Goal: Information Seeking & Learning: Learn about a topic

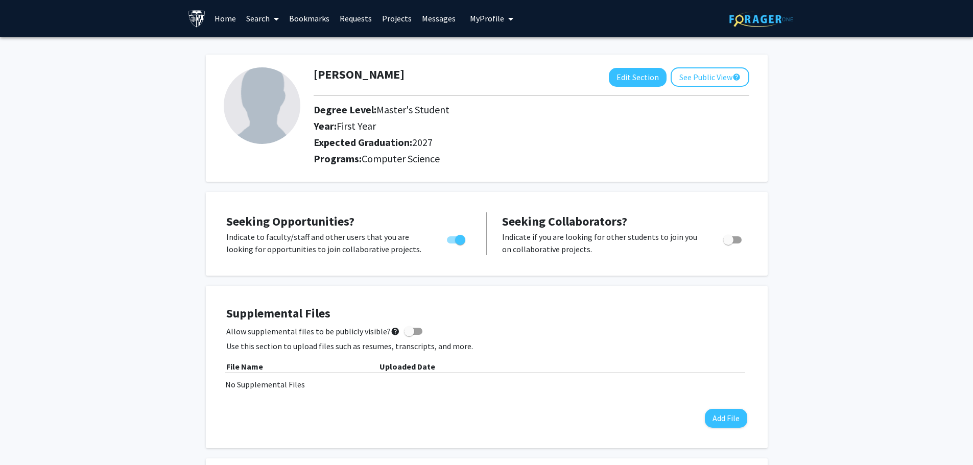
click at [386, 21] on link "Projects" at bounding box center [397, 19] width 40 height 36
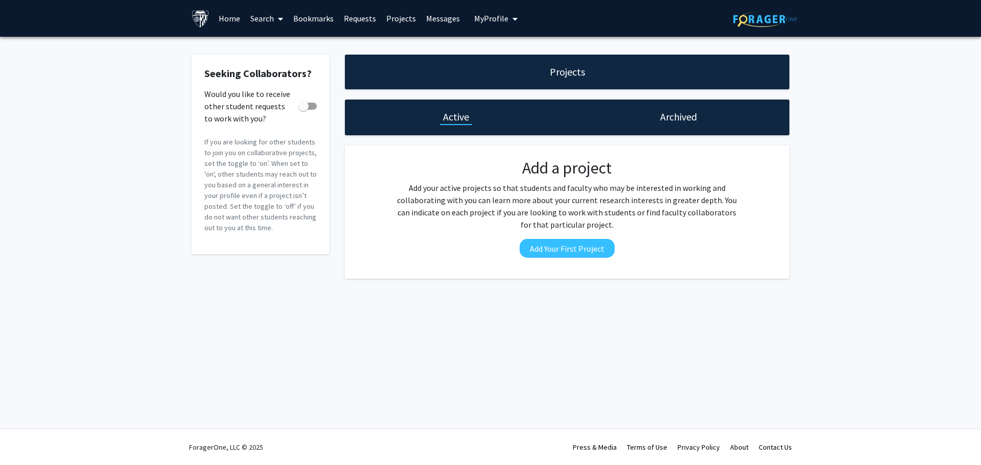
click at [254, 15] on link "Search" at bounding box center [266, 19] width 43 height 36
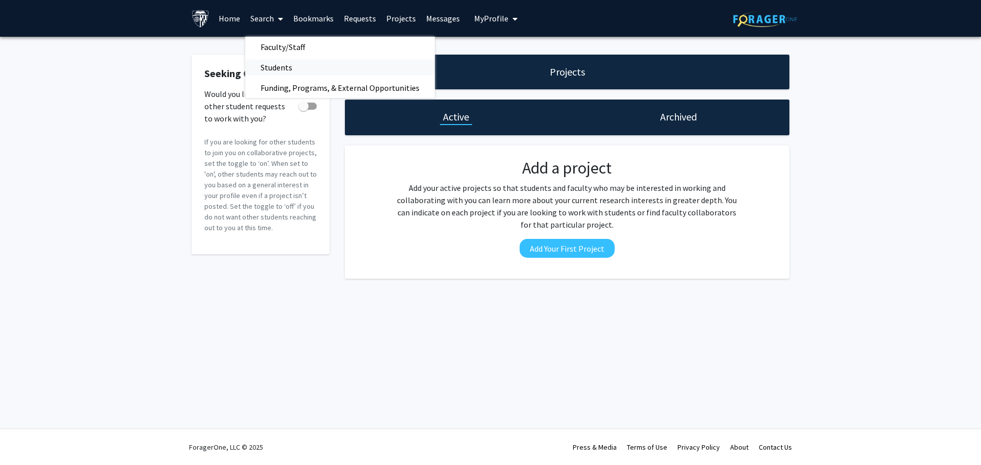
click at [269, 63] on span "Students" at bounding box center [276, 67] width 62 height 20
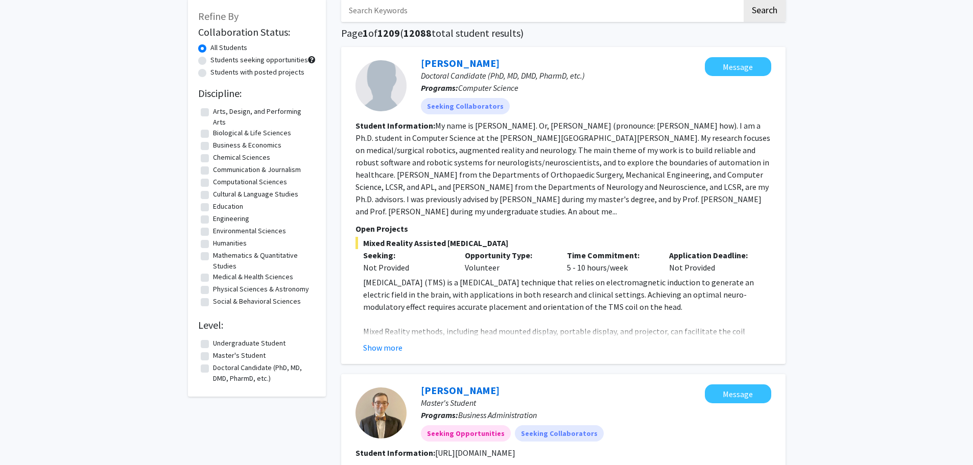
scroll to position [51, 0]
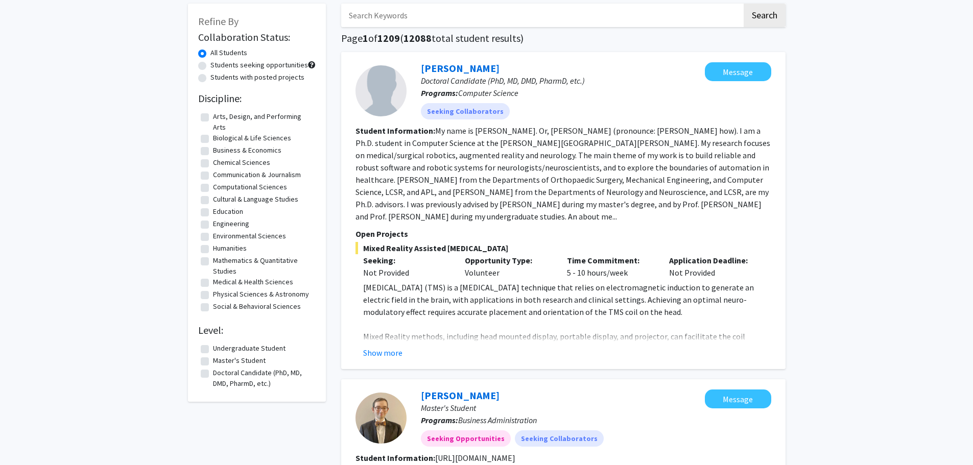
click at [213, 186] on label "Computational Sciences" at bounding box center [250, 187] width 74 height 11
click at [213, 186] on input "Computational Sciences" at bounding box center [216, 185] width 7 height 7
checkbox input "true"
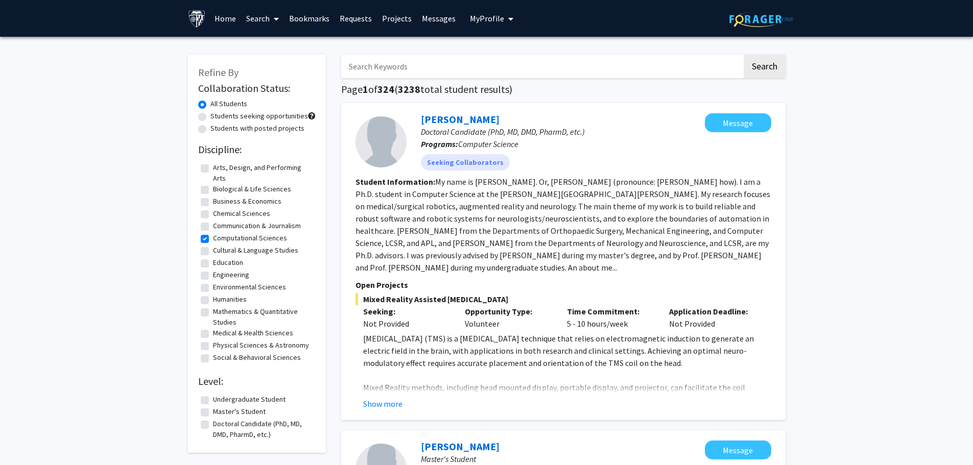
click at [269, 19] on link "Search" at bounding box center [262, 19] width 43 height 36
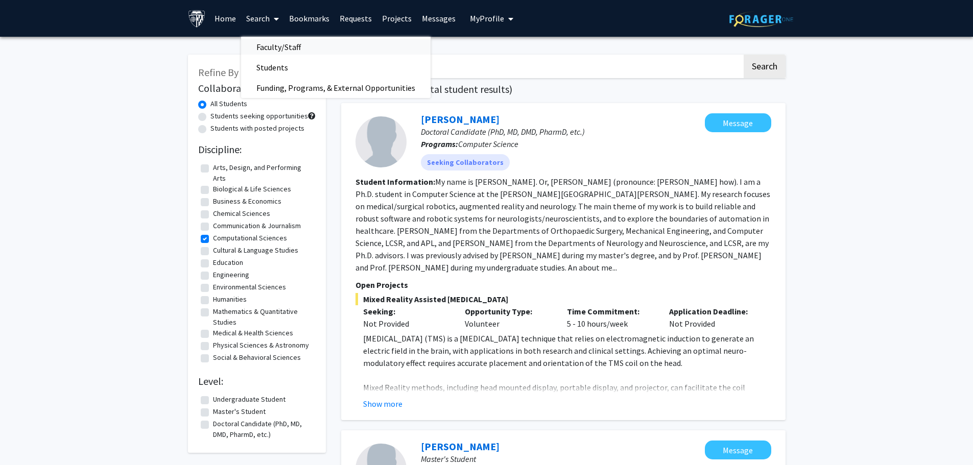
click at [272, 48] on span "Faculty/Staff" at bounding box center [278, 47] width 75 height 20
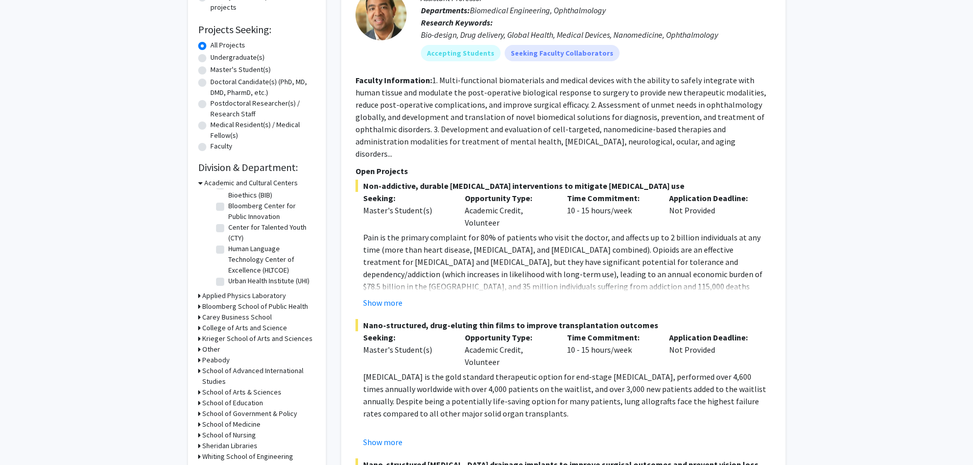
scroll to position [33, 0]
click at [211, 72] on label "Master's Student(s)" at bounding box center [241, 69] width 60 height 11
click at [211, 71] on input "Master's Student(s)" at bounding box center [214, 67] width 7 height 7
radio input "true"
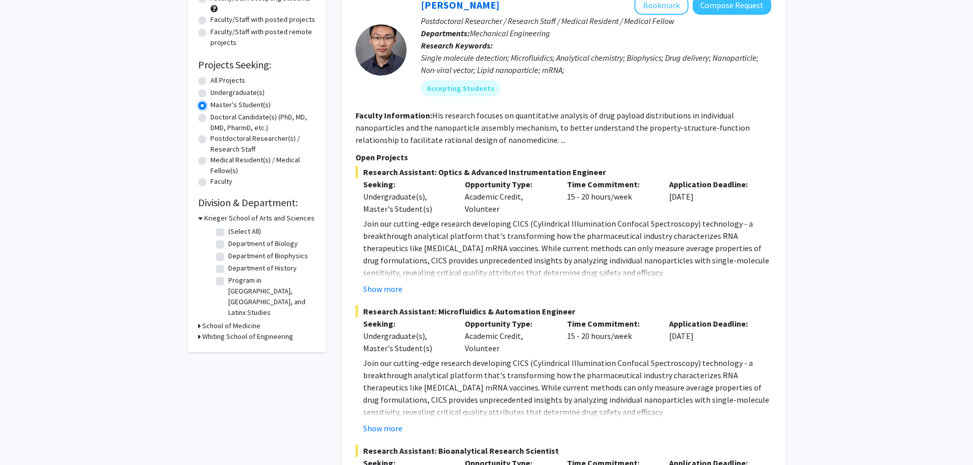
scroll to position [153, 0]
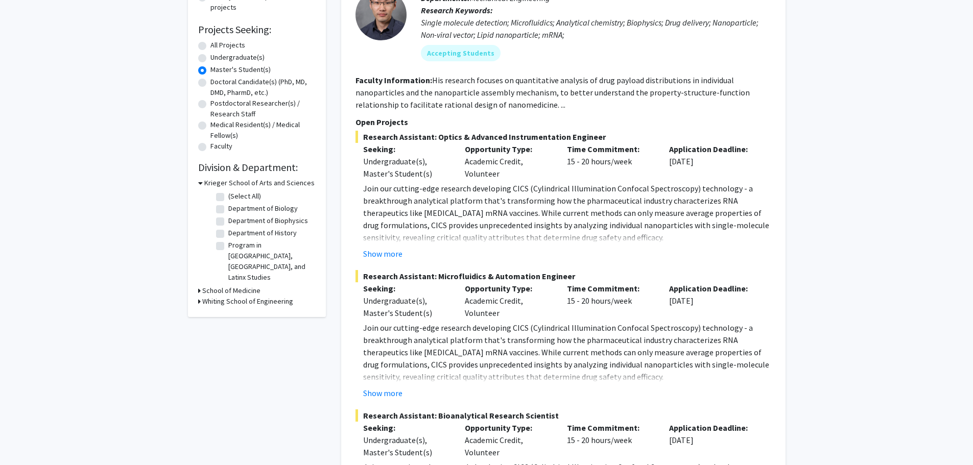
click at [196, 290] on div "Refine By Collaboration Status: Collaboration Status All Faculty/Staff Collabor…" at bounding box center [257, 109] width 138 height 416
click at [198, 290] on div "Refine By Collaboration Status: Collaboration Status All Faculty/Staff Collabor…" at bounding box center [257, 109] width 138 height 416
click at [199, 296] on icon at bounding box center [199, 301] width 3 height 11
click at [228, 343] on label "Electrical and Computer Engineering" at bounding box center [270, 353] width 85 height 21
click at [228, 343] on input "Electrical and Computer Engineering" at bounding box center [231, 346] width 7 height 7
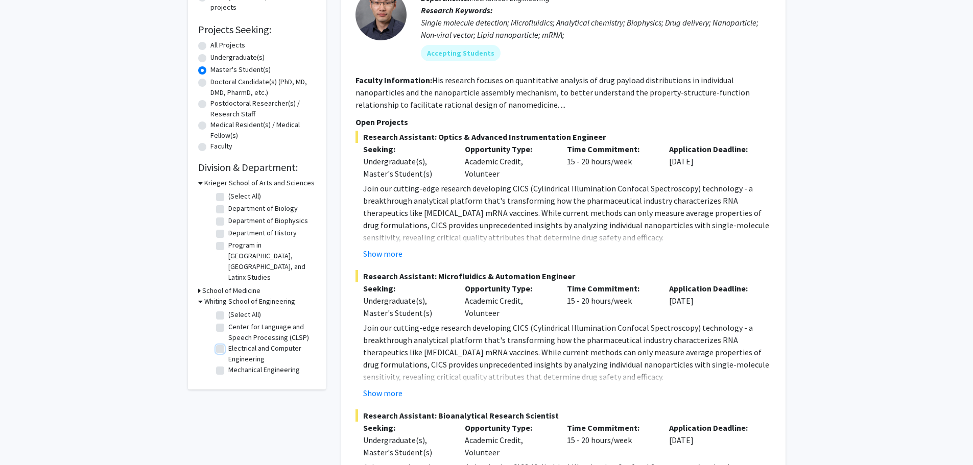
checkbox input "true"
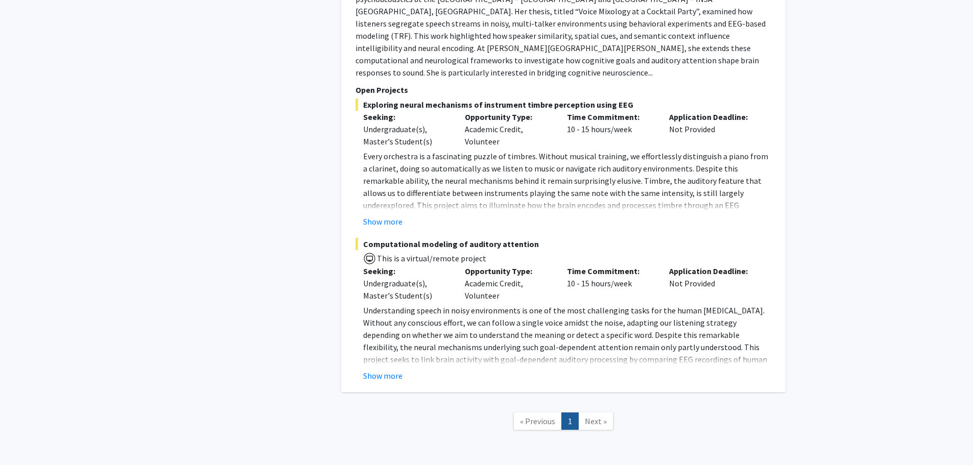
scroll to position [629, 0]
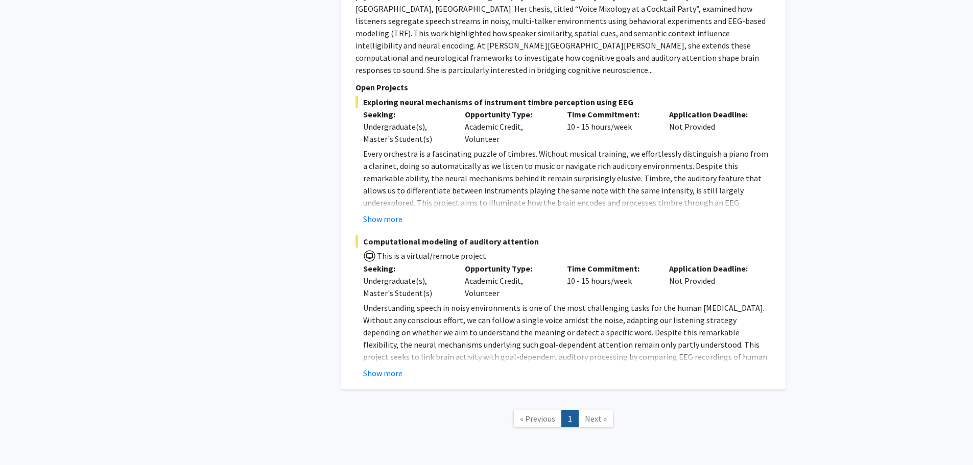
click at [594, 414] on span "Next »" at bounding box center [596, 419] width 22 height 10
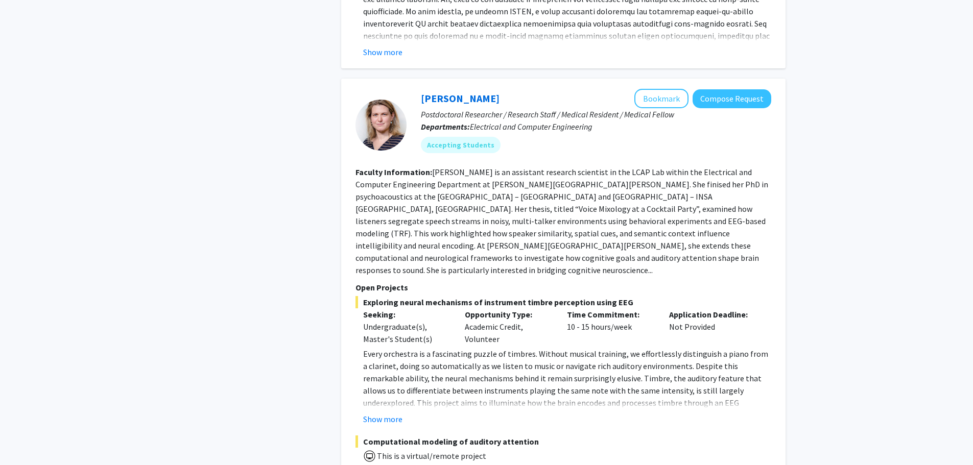
scroll to position [425, 0]
